Goal: Transaction & Acquisition: Purchase product/service

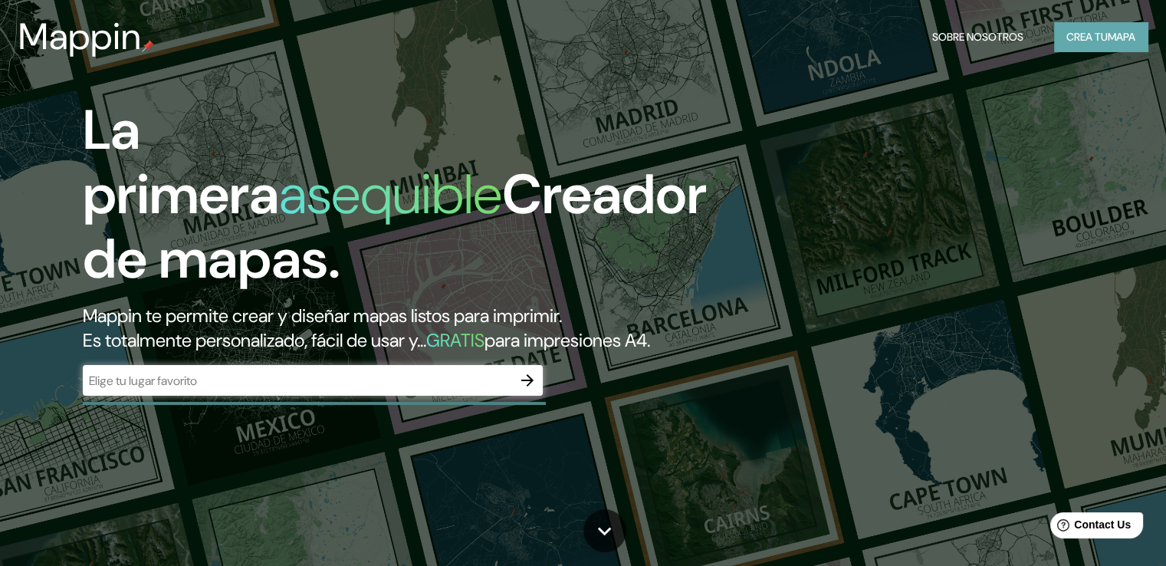
click at [1085, 40] on font "Crea tu" at bounding box center [1086, 37] width 41 height 14
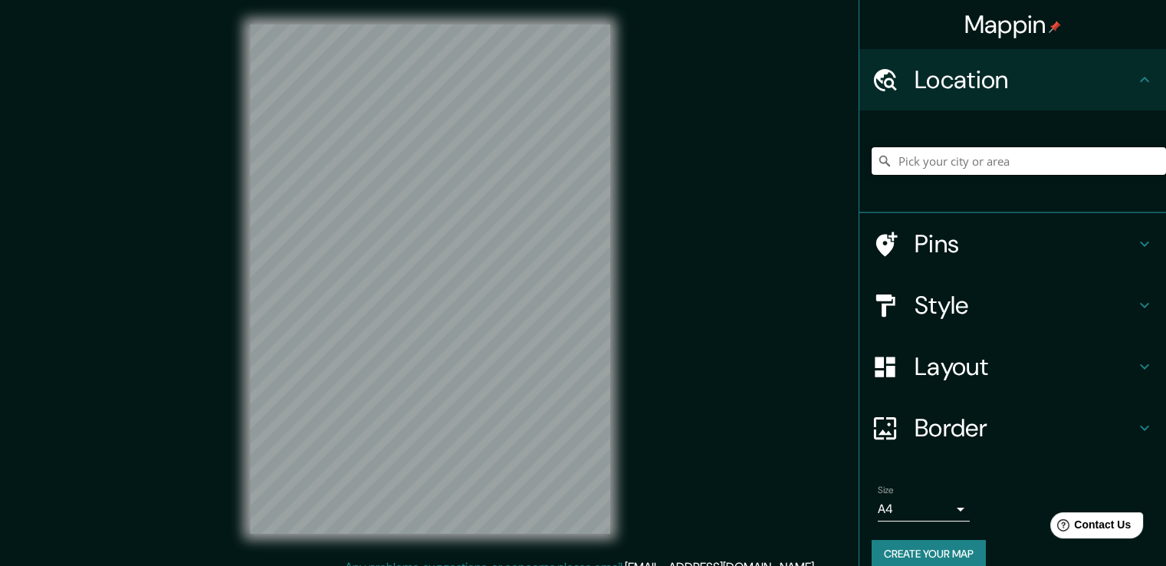
click at [970, 159] on input "Pick your city or area" at bounding box center [1019, 161] width 294 height 28
type input "e"
type input "[GEOGRAPHIC_DATA]"
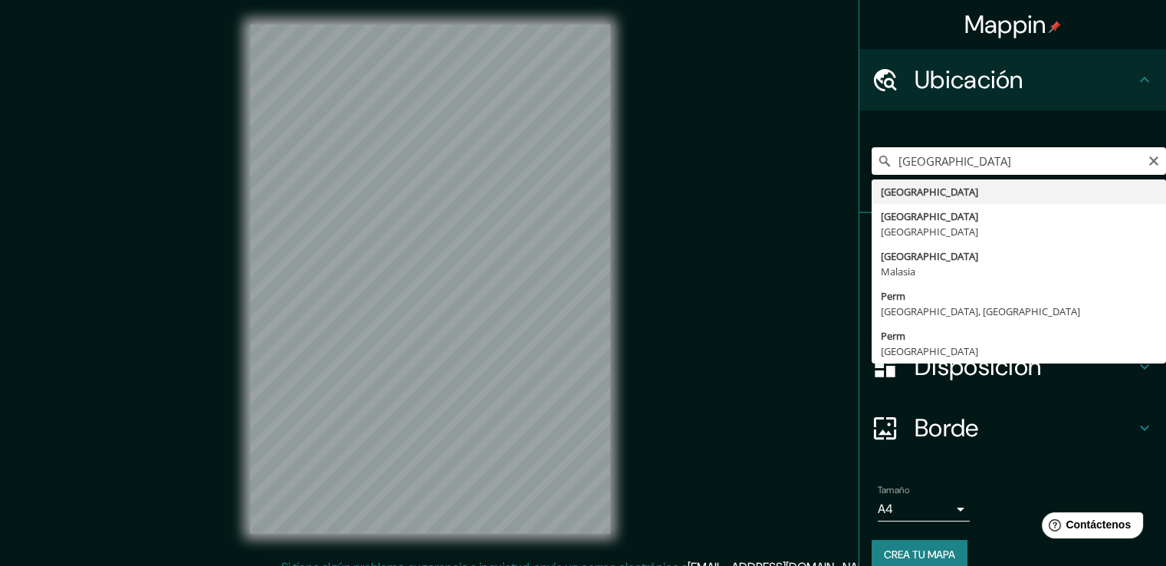
scroll to position [17, 0]
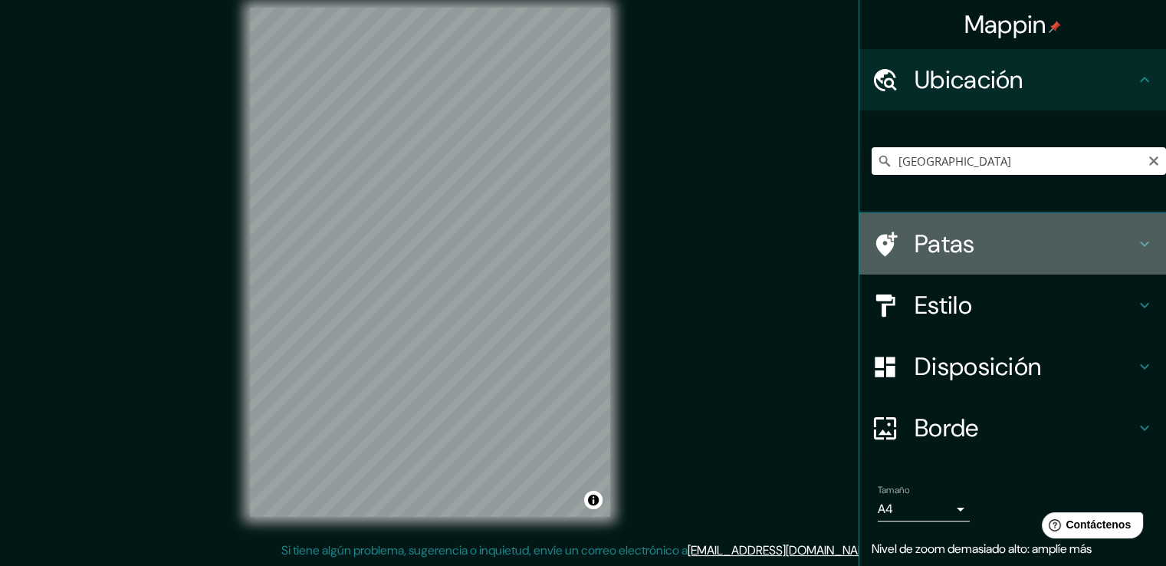
click at [1001, 237] on h4 "Patas" at bounding box center [1025, 243] width 221 height 31
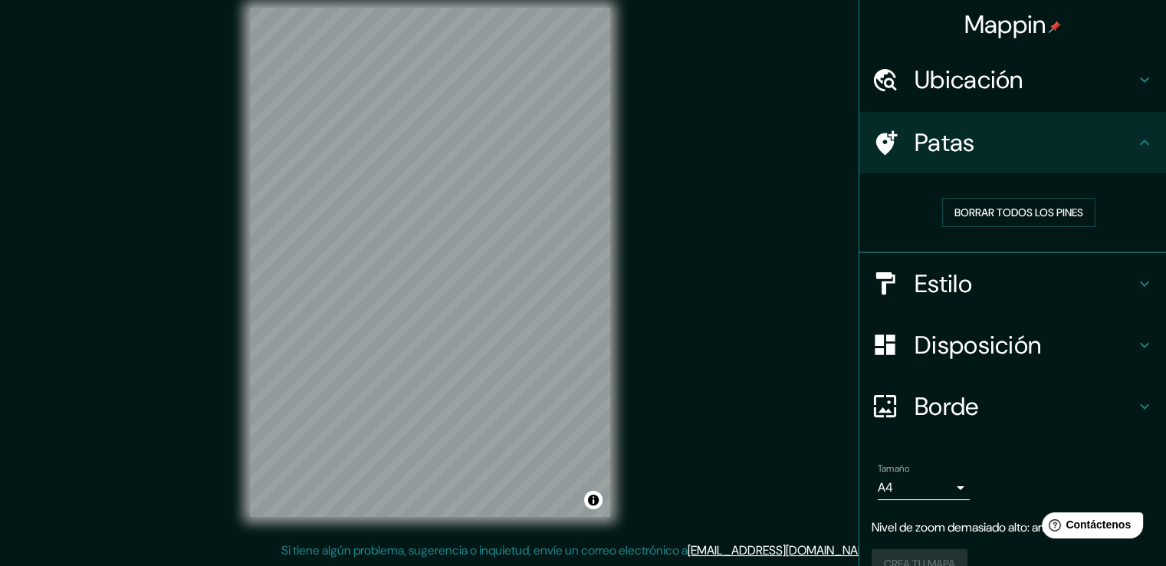
click at [999, 278] on h4 "Estilo" at bounding box center [1025, 283] width 221 height 31
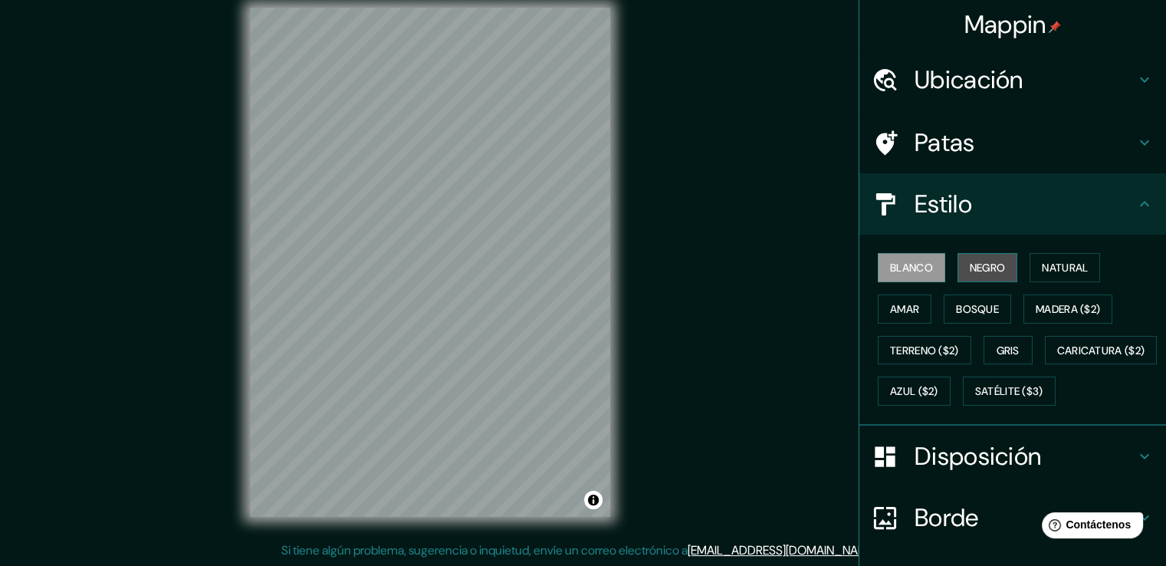
click at [970, 273] on font "Negro" at bounding box center [988, 268] width 36 height 14
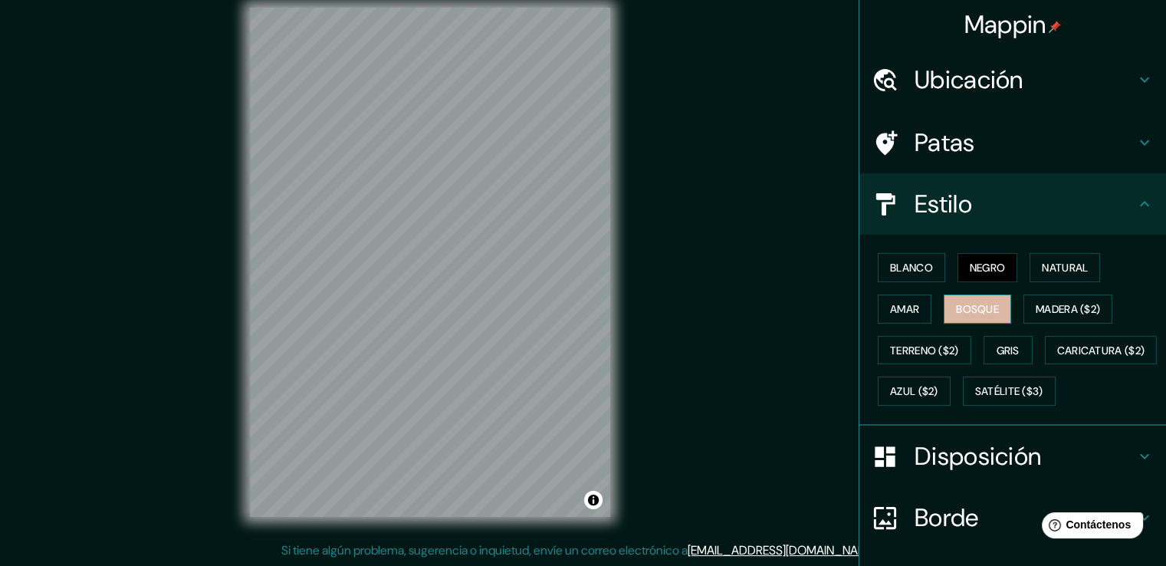
click at [970, 299] on font "Bosque" at bounding box center [977, 309] width 43 height 20
click at [894, 314] on font "Amar" at bounding box center [904, 309] width 29 height 14
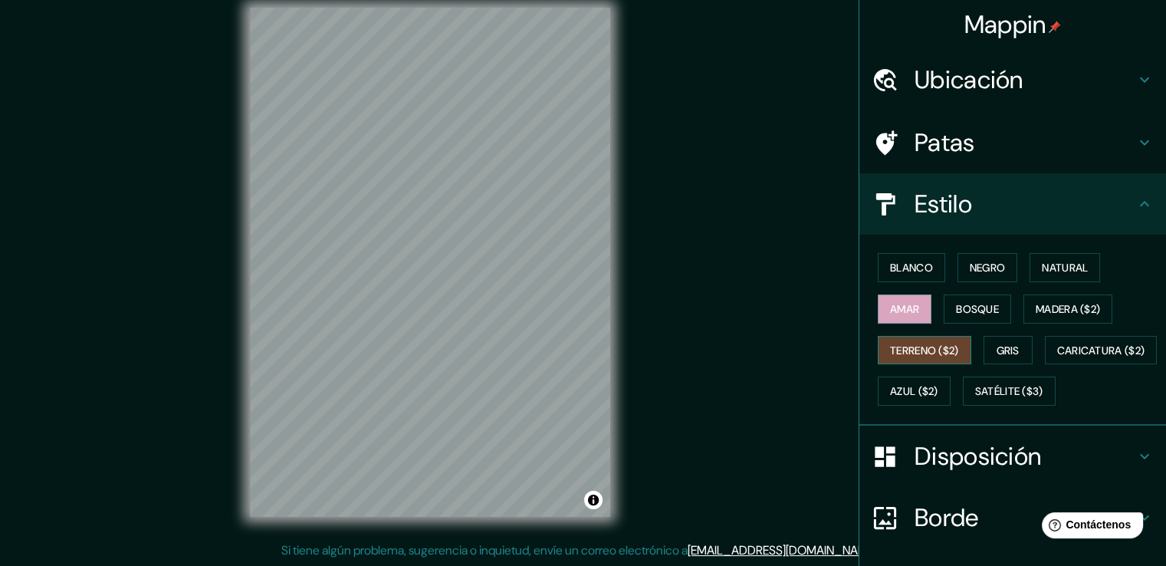
click at [914, 344] on font "Terreno ($2)" at bounding box center [924, 350] width 69 height 14
click at [1004, 351] on font "Gris" at bounding box center [1008, 350] width 23 height 14
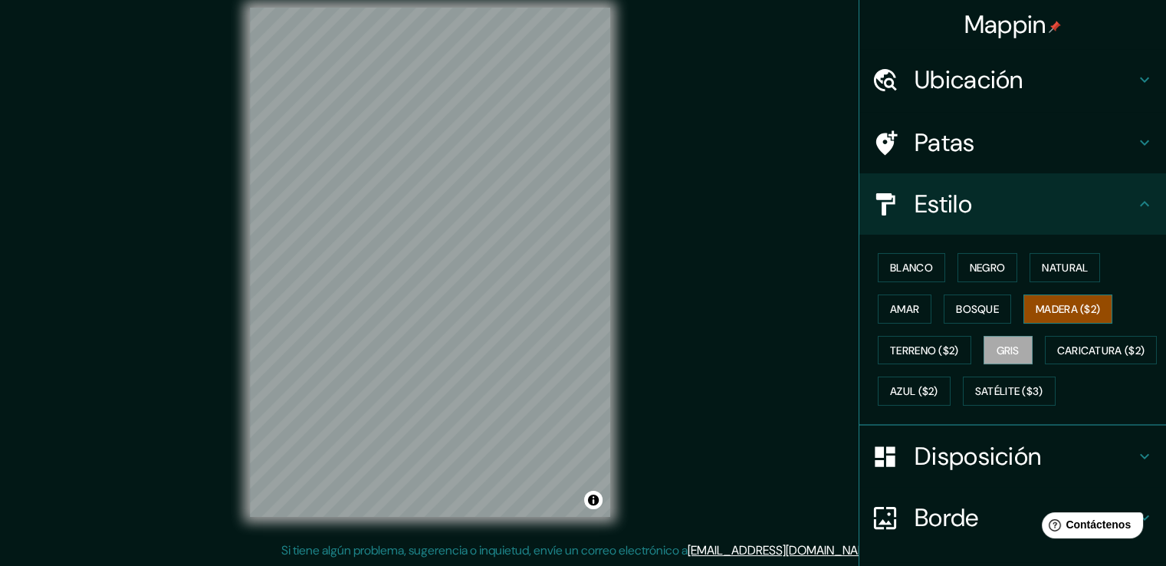
click at [1060, 302] on font "Madera ($2)" at bounding box center [1068, 309] width 64 height 14
click at [975, 399] on font "Satélite ($3)" at bounding box center [1009, 392] width 68 height 14
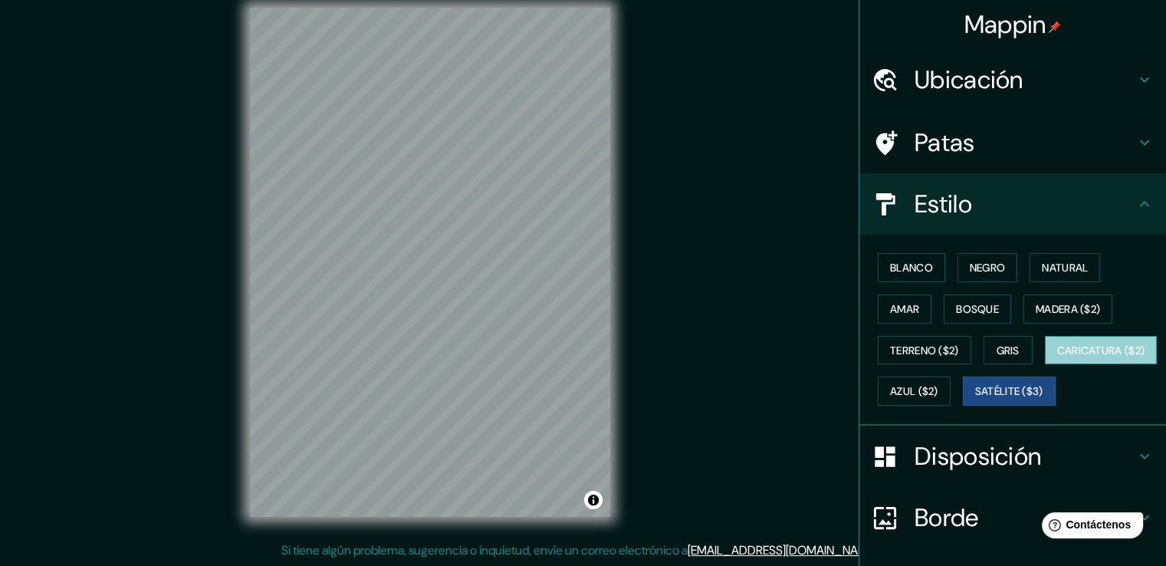
click at [1057, 357] on font "Caricatura ($2)" at bounding box center [1101, 350] width 88 height 14
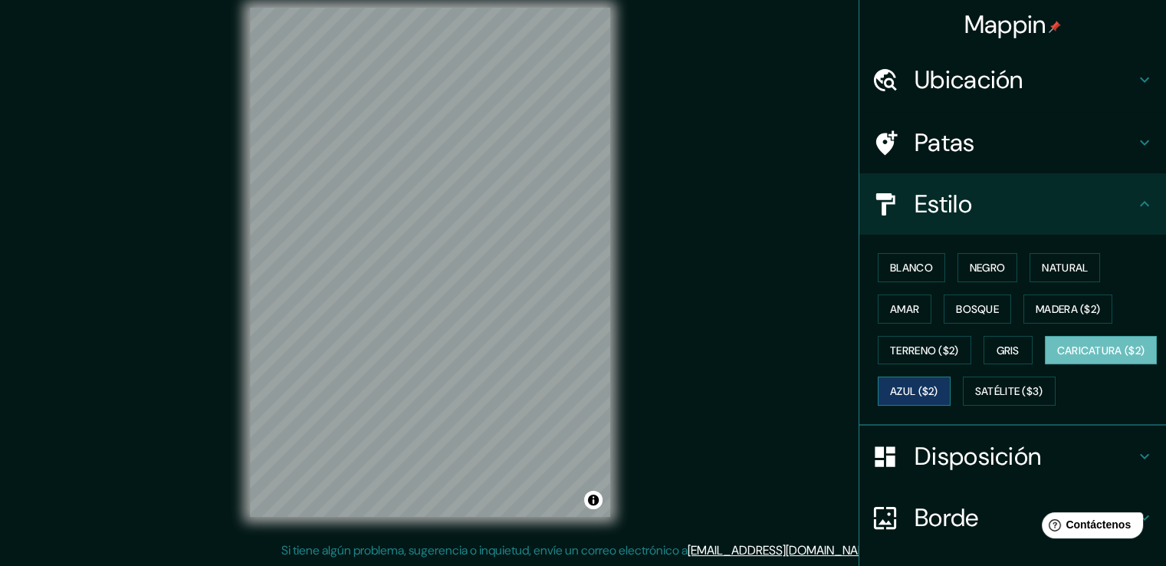
click at [938, 385] on font "Azul ($2)" at bounding box center [914, 392] width 48 height 14
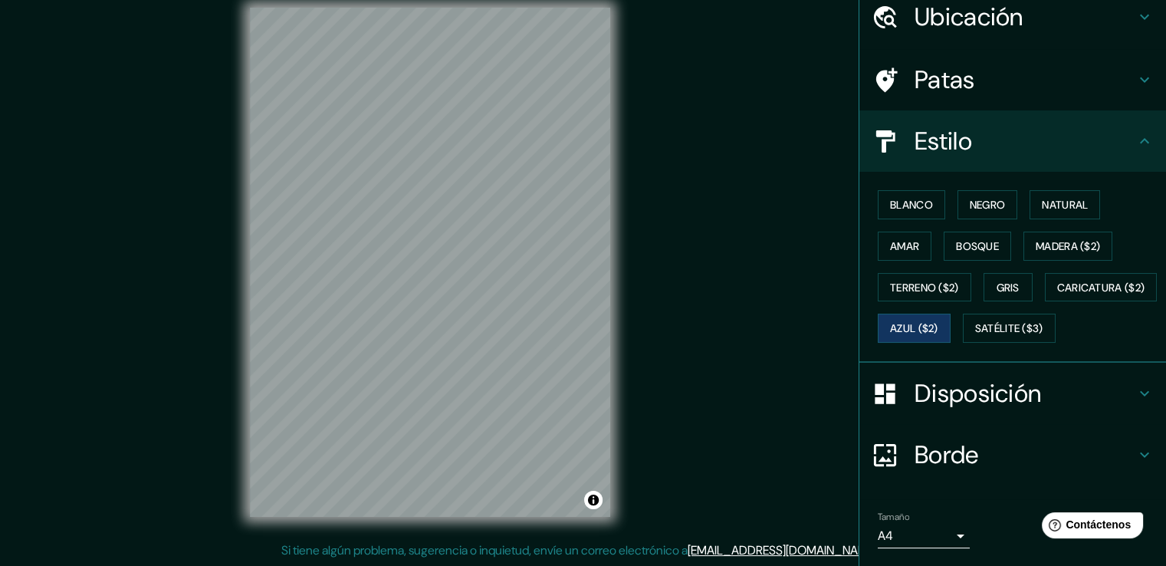
scroll to position [149, 0]
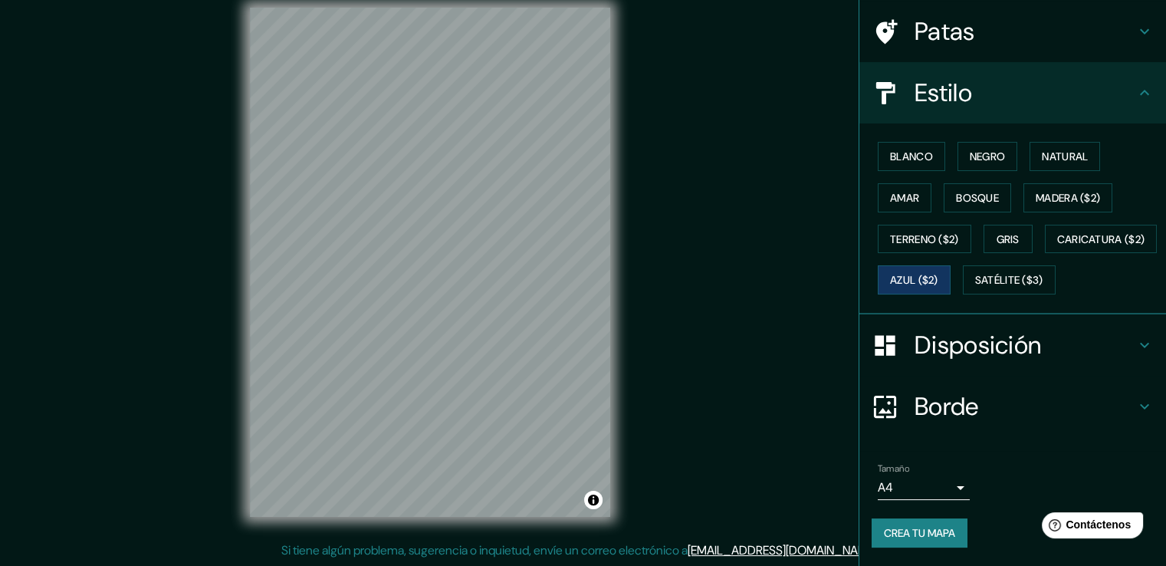
click at [955, 343] on font "Disposición" at bounding box center [978, 345] width 127 height 32
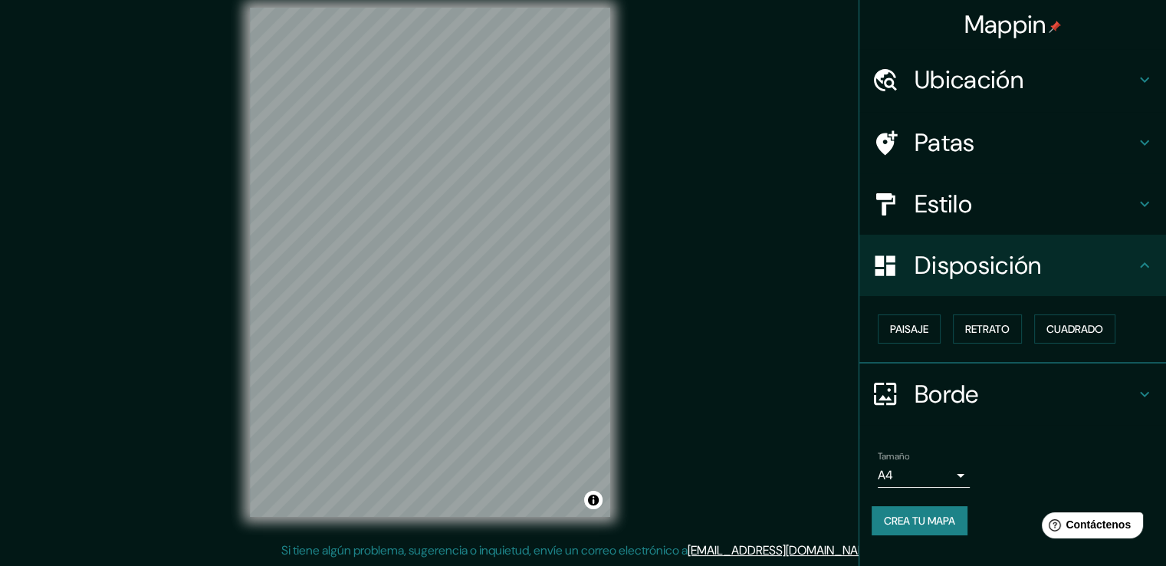
scroll to position [0, 0]
click at [988, 329] on font "Retrato" at bounding box center [987, 329] width 44 height 14
click at [908, 324] on font "Paisaje" at bounding box center [909, 329] width 38 height 14
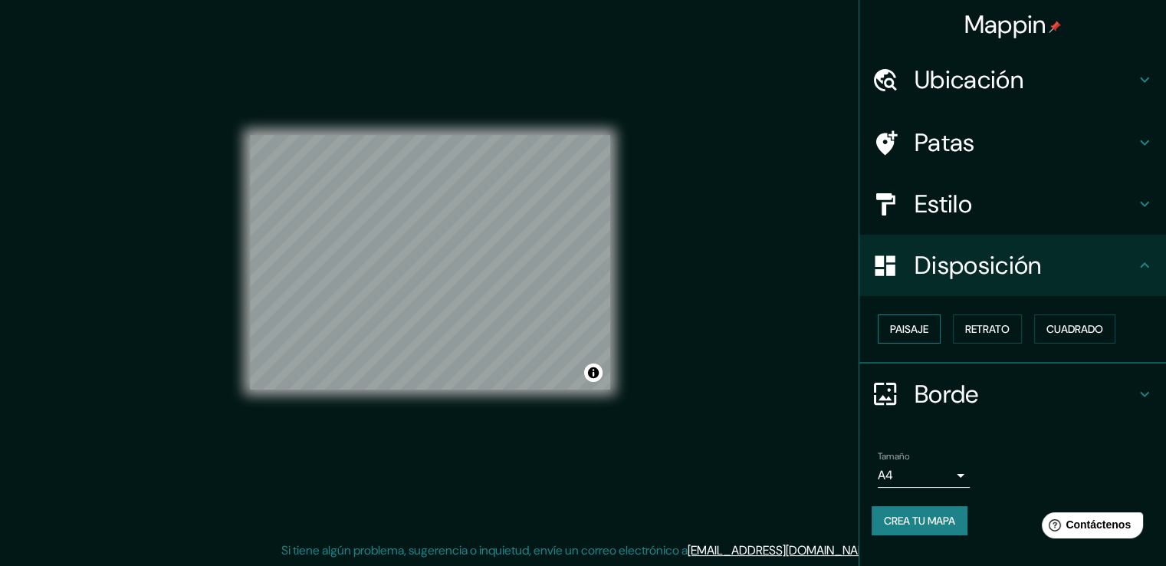
click at [910, 322] on font "Paisaje" at bounding box center [909, 329] width 38 height 14
click at [965, 321] on button "Retrato" at bounding box center [987, 328] width 69 height 29
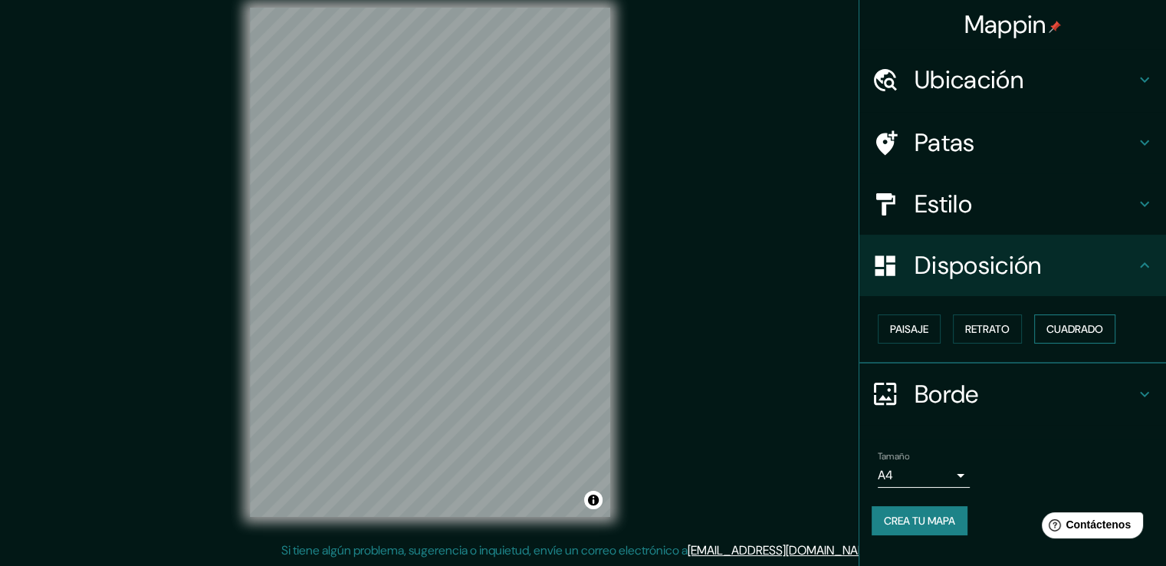
click at [1097, 335] on font "Cuadrado" at bounding box center [1075, 329] width 57 height 20
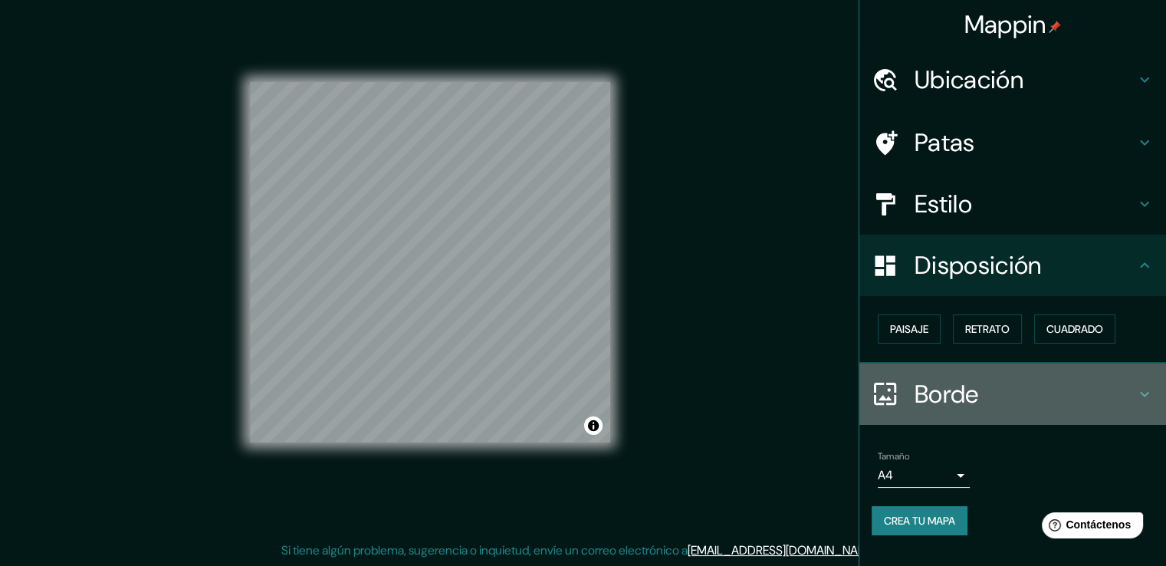
click at [942, 389] on font "Borde" at bounding box center [947, 394] width 64 height 32
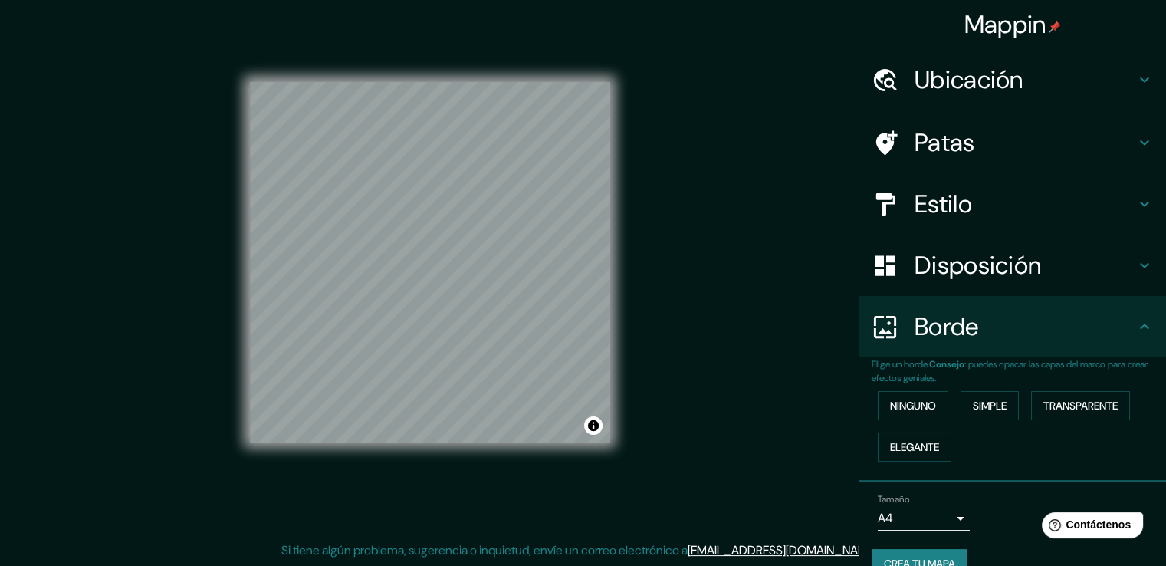
click at [942, 201] on font "Estilo" at bounding box center [944, 204] width 58 height 32
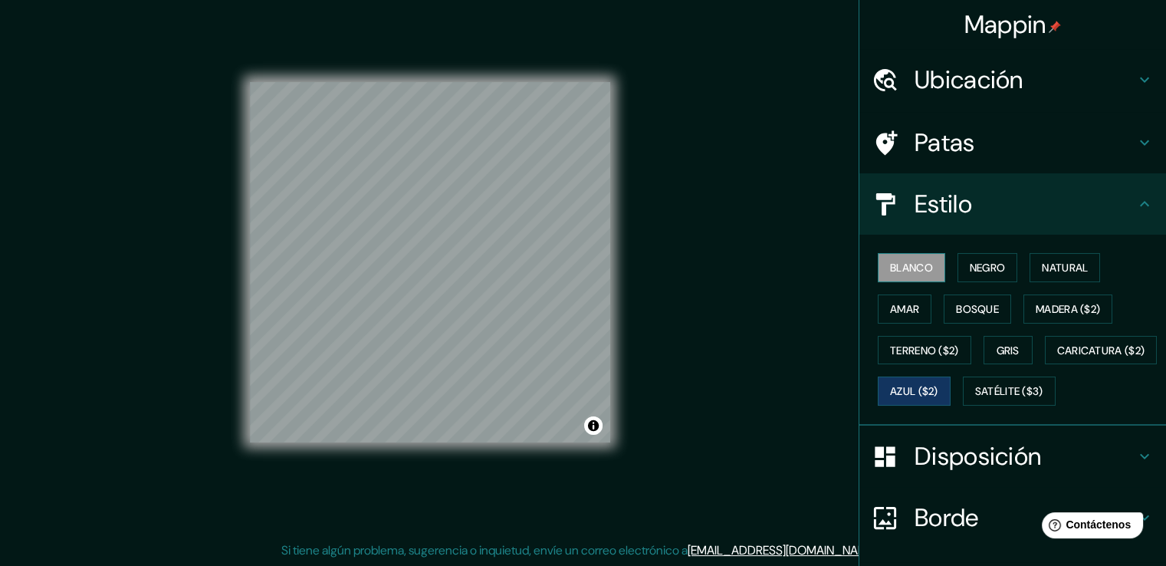
click at [915, 266] on font "Blanco" at bounding box center [911, 268] width 43 height 14
click at [970, 268] on font "Negro" at bounding box center [988, 268] width 36 height 14
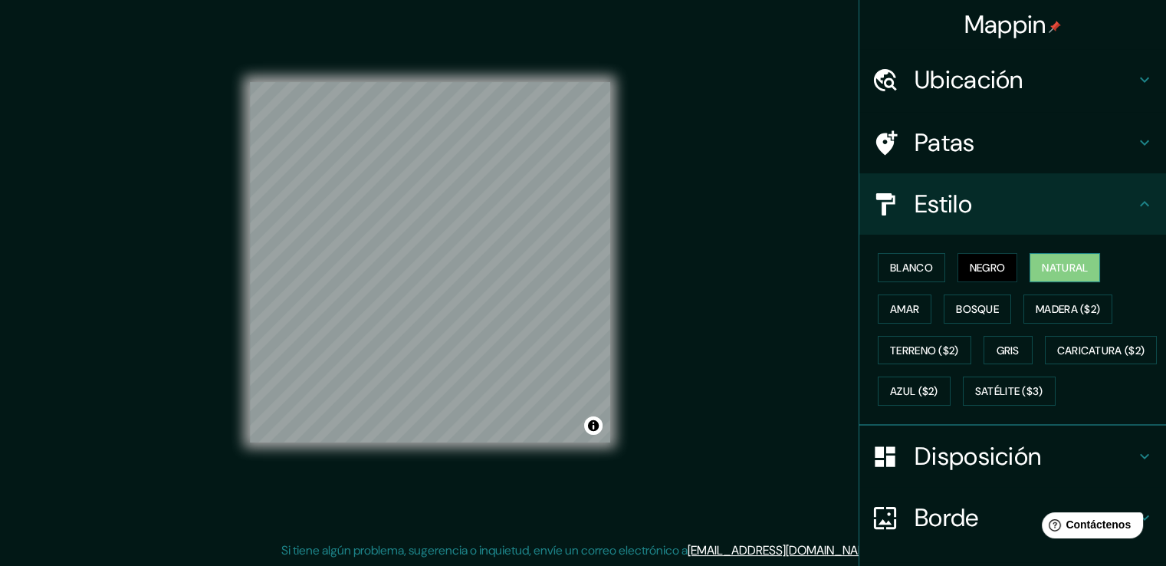
click at [1046, 253] on button "Natural" at bounding box center [1065, 267] width 71 height 29
click at [978, 309] on font "Bosque" at bounding box center [977, 309] width 43 height 14
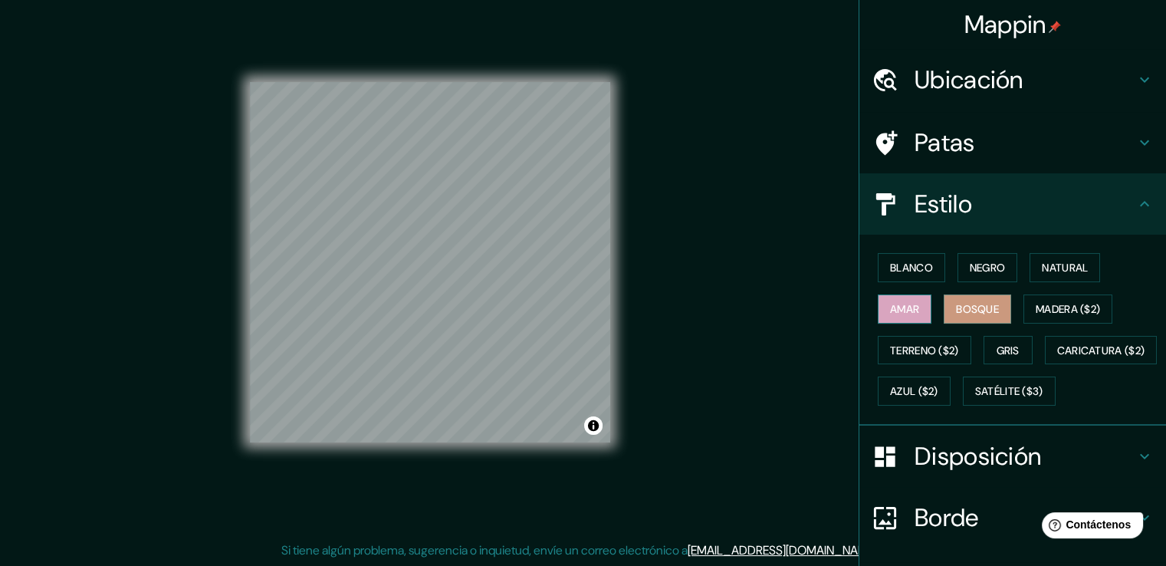
click at [890, 311] on font "Amar" at bounding box center [904, 309] width 29 height 14
click at [1061, 302] on font "Madera ($2)" at bounding box center [1068, 309] width 64 height 14
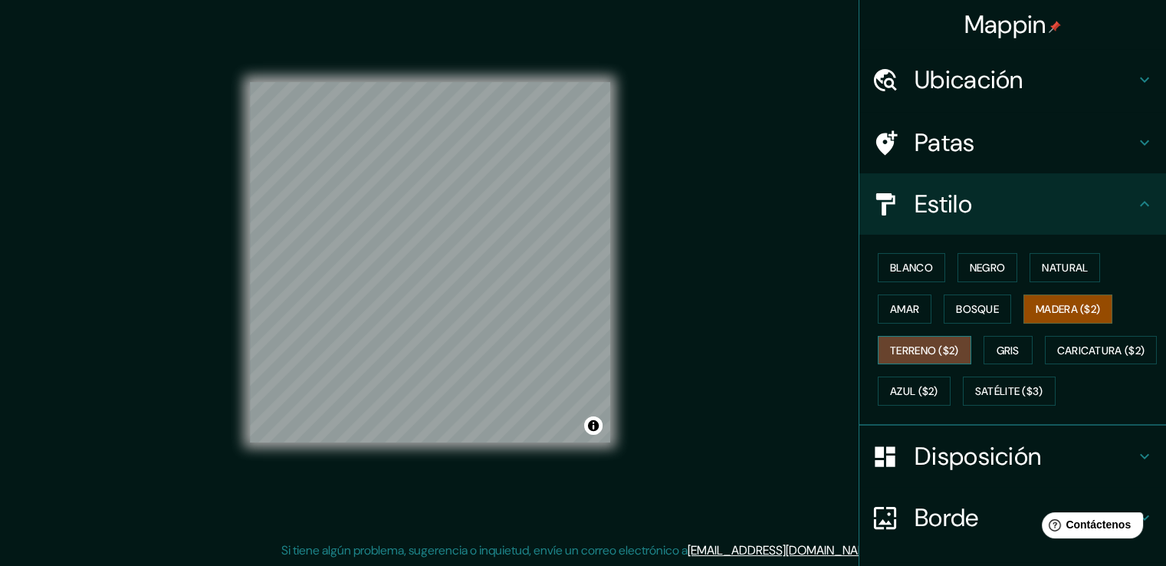
click at [935, 360] on button "Terreno ($2)" at bounding box center [925, 350] width 94 height 29
click at [1001, 349] on font "Gris" at bounding box center [1008, 350] width 23 height 14
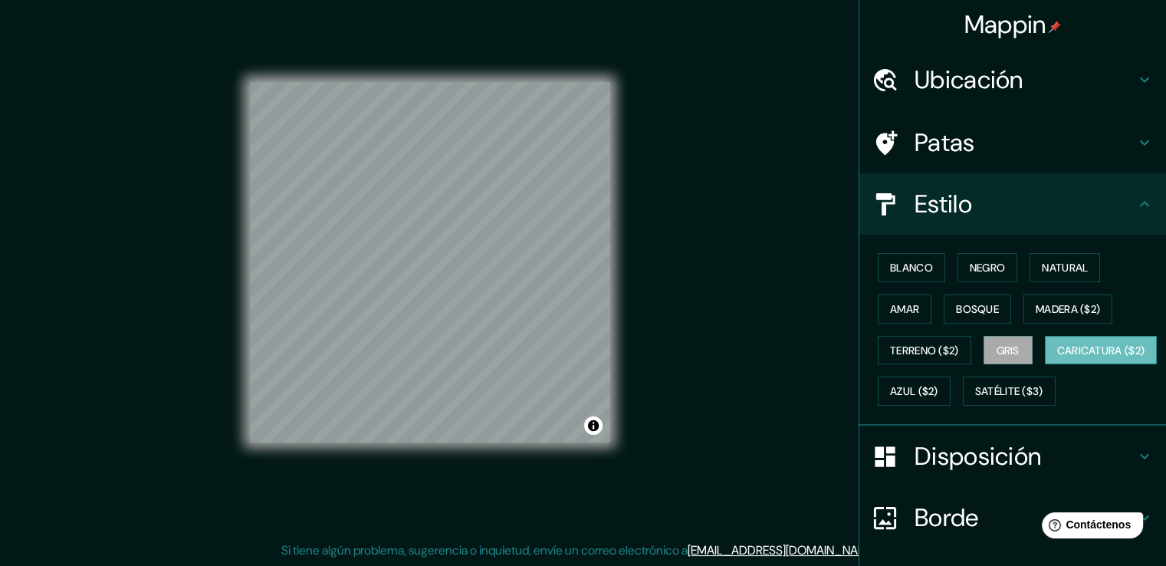
click at [1057, 357] on font "Caricatura ($2)" at bounding box center [1101, 350] width 88 height 14
click at [938, 387] on font "Azul ($2)" at bounding box center [914, 392] width 48 height 14
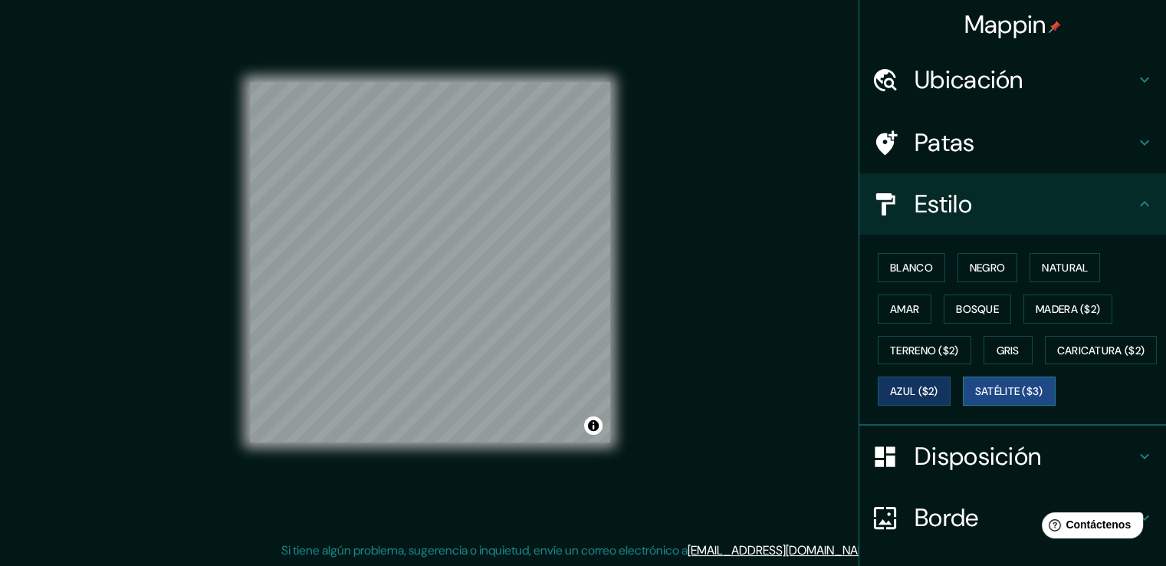
click at [975, 399] on font "Satélite ($3)" at bounding box center [1009, 392] width 68 height 14
